Goal: Use online tool/utility: Utilize a website feature to perform a specific function

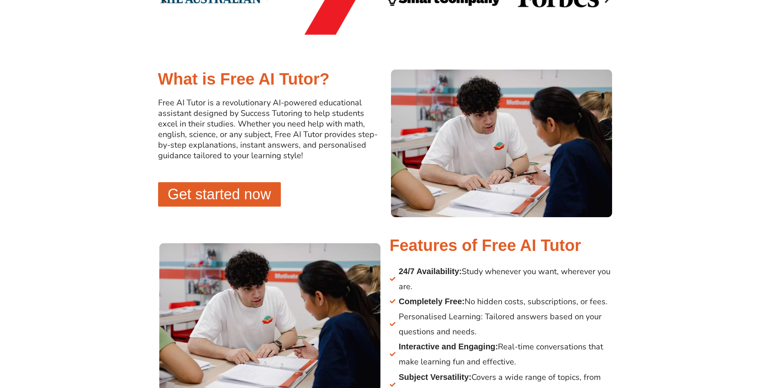
scroll to position [528, 0]
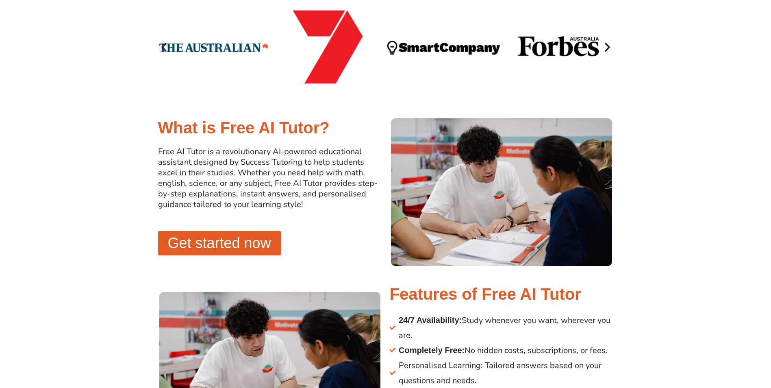
click at [211, 245] on span "Get started now" at bounding box center [219, 243] width 103 height 15
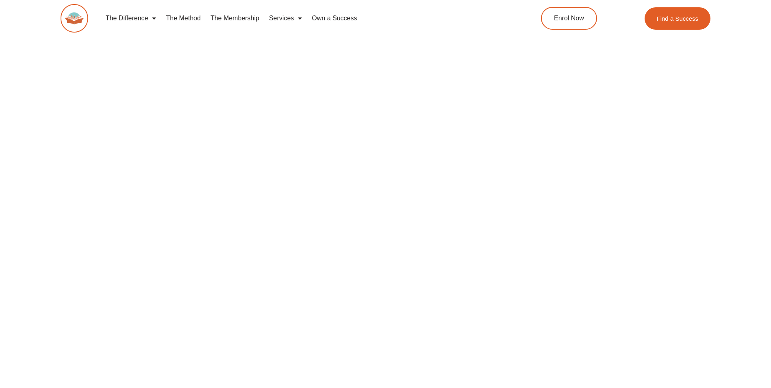
click at [69, 213] on div at bounding box center [385, 250] width 771 height 554
